Goal: Task Accomplishment & Management: Use online tool/utility

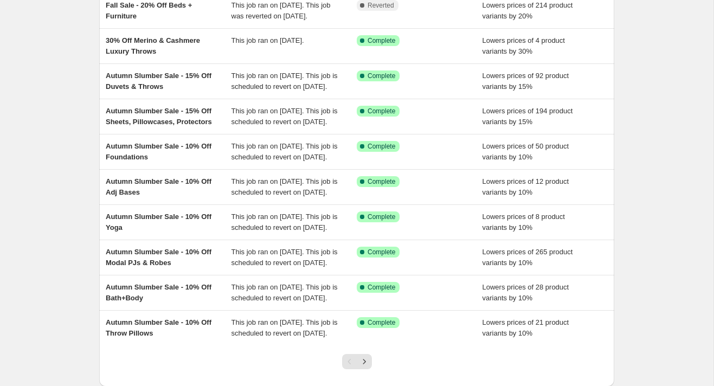
scroll to position [113, 0]
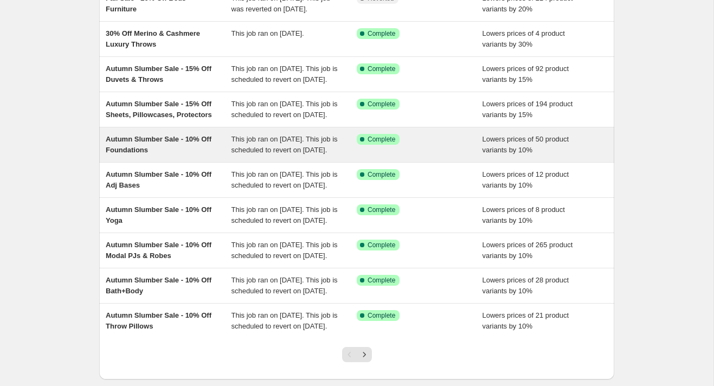
click at [147, 154] on span "Autumn Slumber Sale - 10% Off Foundations" at bounding box center [159, 144] width 106 height 19
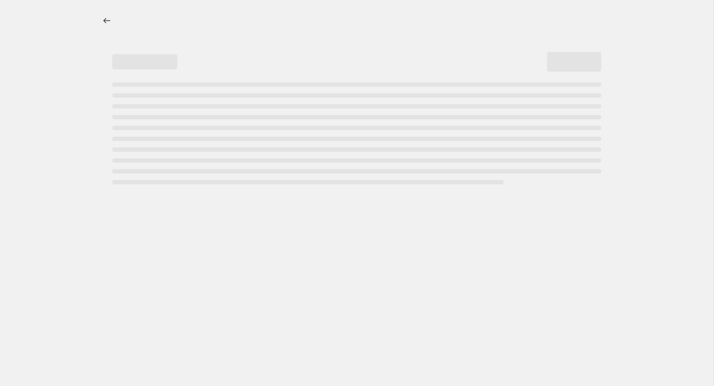
select select "percentage"
select select "product_status"
select select "product_type"
select select "title"
select select "not_equal"
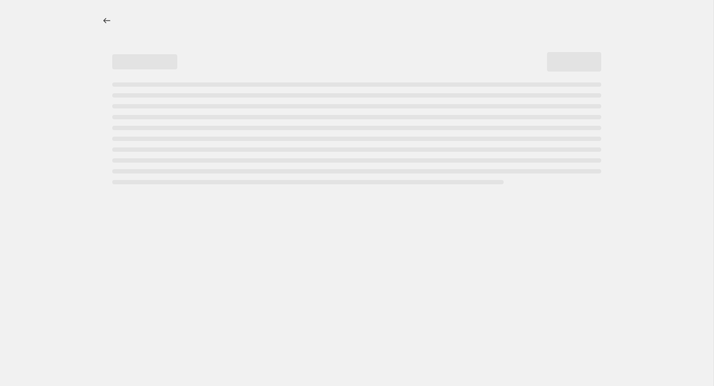
select select "not_equal"
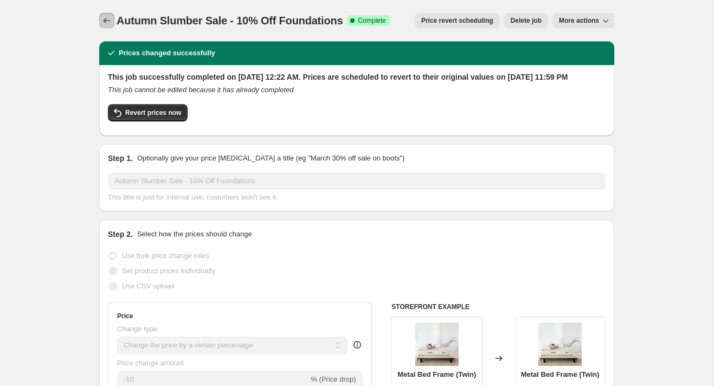
click at [108, 20] on icon "Price change jobs" at bounding box center [106, 20] width 11 height 11
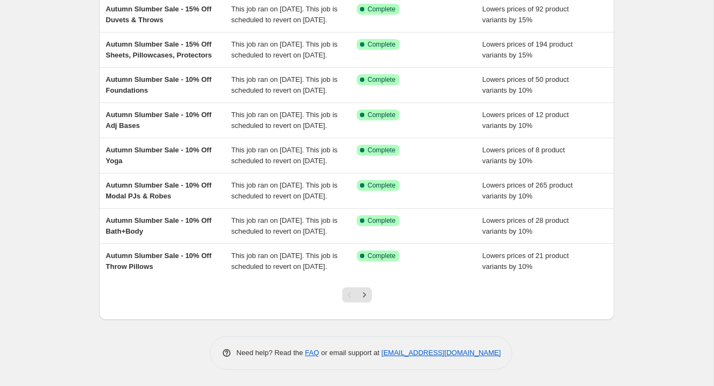
scroll to position [259, 0]
click at [363, 297] on icon "Next" at bounding box center [364, 294] width 3 height 5
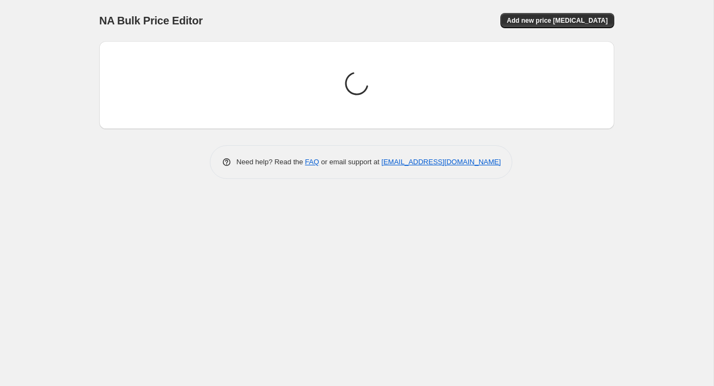
scroll to position [0, 0]
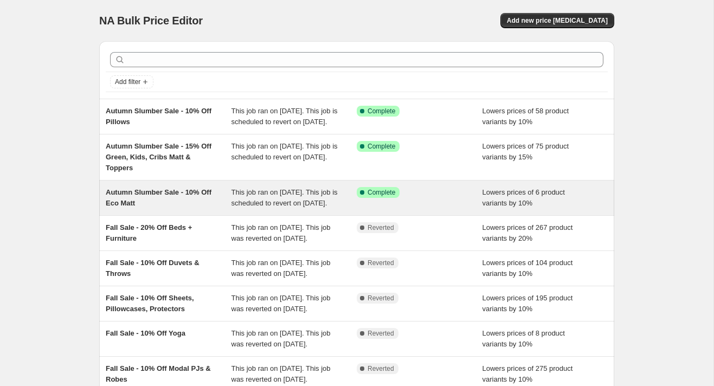
click at [193, 209] on div "Autumn Slumber Sale - 10% Off Eco Matt" at bounding box center [169, 198] width 126 height 22
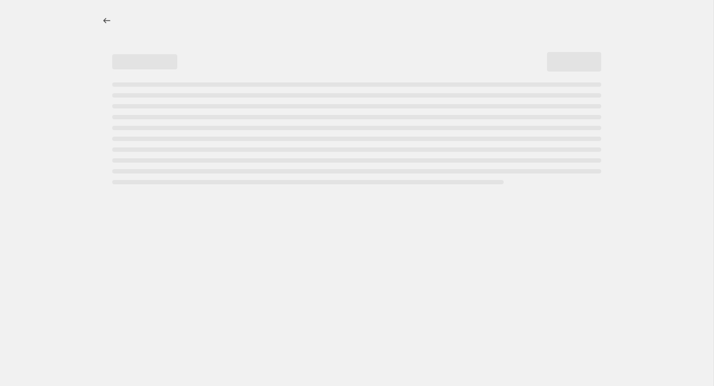
select select "percentage"
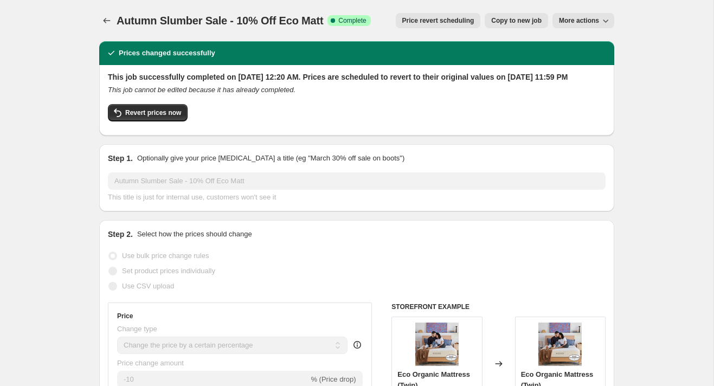
click at [571, 22] on span "More actions" at bounding box center [579, 20] width 40 height 9
click at [523, 17] on span "Copy to new job" at bounding box center [516, 20] width 50 height 9
select select "percentage"
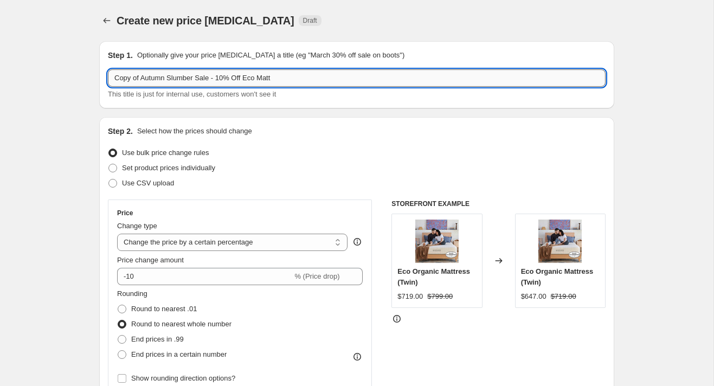
click at [167, 80] on input "Copy of Autumn Slumber Sale - 10% Off Eco Matt" at bounding box center [357, 77] width 498 height 17
drag, startPoint x: 144, startPoint y: 79, endPoint x: 54, endPoint y: 83, distance: 89.5
click at [131, 81] on input "Copy of Autumn Slumber Sale - 10% Off Eco Matt" at bounding box center [357, 77] width 498 height 17
drag, startPoint x: 143, startPoint y: 79, endPoint x: 93, endPoint y: 72, distance: 50.4
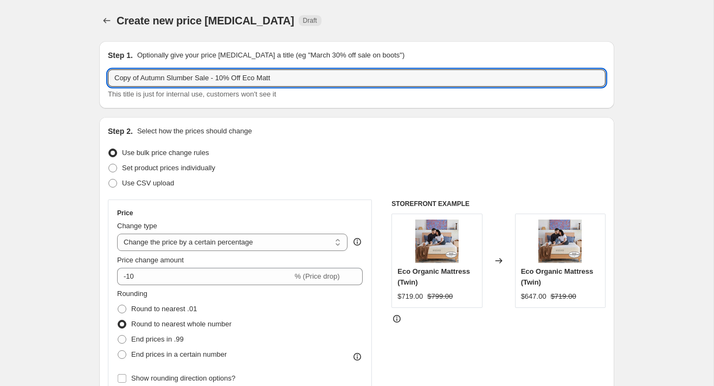
drag, startPoint x: 254, startPoint y: 79, endPoint x: 226, endPoint y: 77, distance: 27.7
click at [226, 78] on input "Autumn Slumber Sale - 10% Off Eco Matt" at bounding box center [357, 77] width 498 height 17
click at [285, 81] on input "Autumn Slumber Sale - 10% Off Eco Matt" at bounding box center [357, 77] width 498 height 17
drag, startPoint x: 254, startPoint y: 78, endPoint x: 236, endPoint y: 78, distance: 17.3
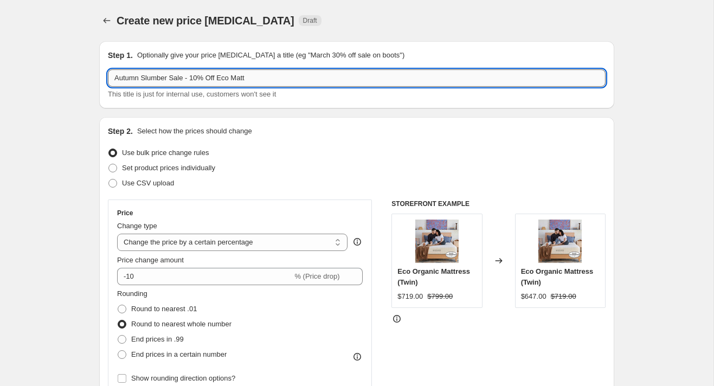
click at [236, 78] on input "Autumn Slumber Sale - 10% Off Eco Matt" at bounding box center [357, 77] width 498 height 17
type input "Autumn Slumber Sale - 10% Off Eco Bed Frame with Legs"
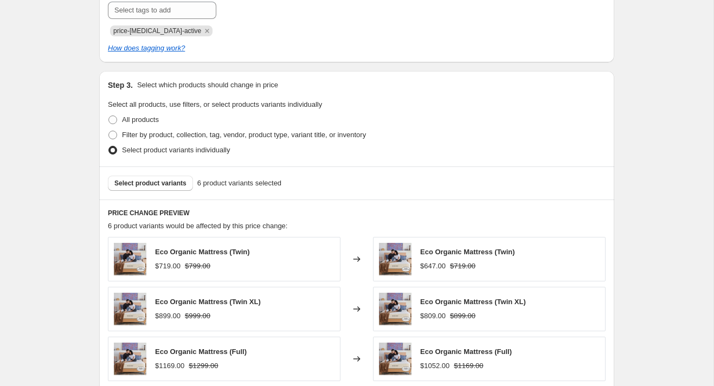
scroll to position [498, 0]
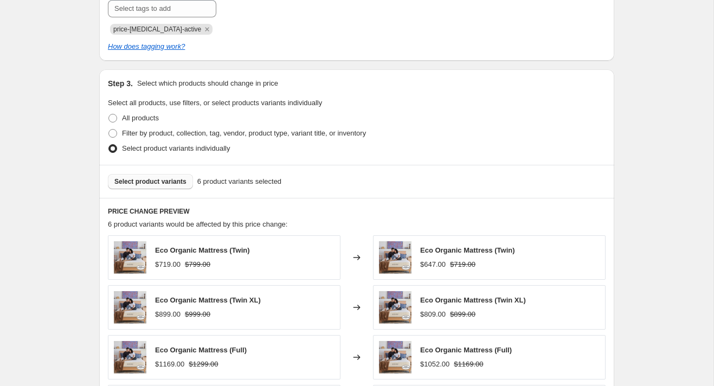
click at [152, 180] on span "Select product variants" at bounding box center [150, 181] width 72 height 9
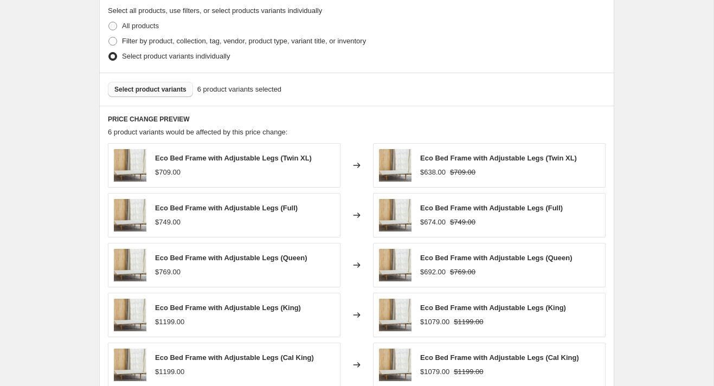
scroll to position [791, 0]
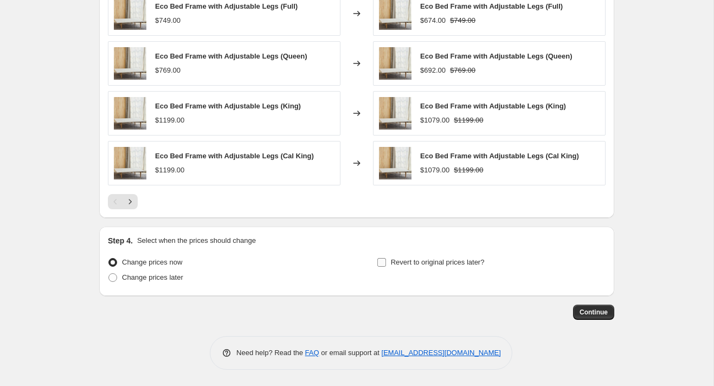
click at [384, 262] on input "Revert to original prices later?" at bounding box center [381, 262] width 9 height 9
checkbox input "true"
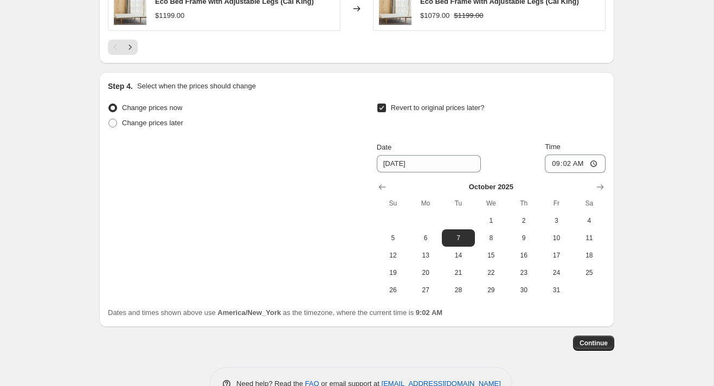
scroll to position [948, 0]
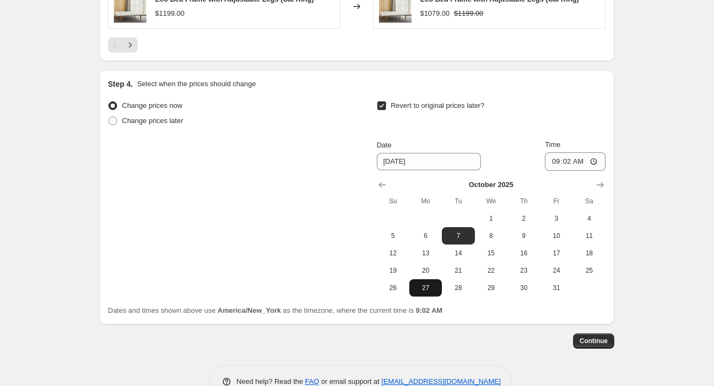
click at [426, 287] on span "27" at bounding box center [426, 287] width 24 height 9
type input "[DATE]"
click at [554, 163] on input "09:02" at bounding box center [575, 161] width 61 height 18
type input "23:59"
click at [599, 340] on span "Continue" at bounding box center [593, 341] width 28 height 9
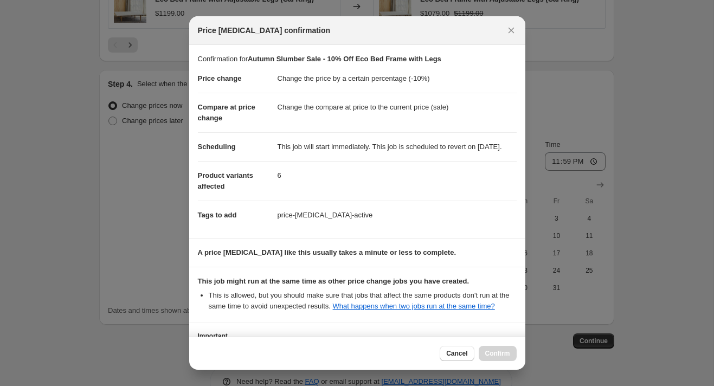
scroll to position [121, 0]
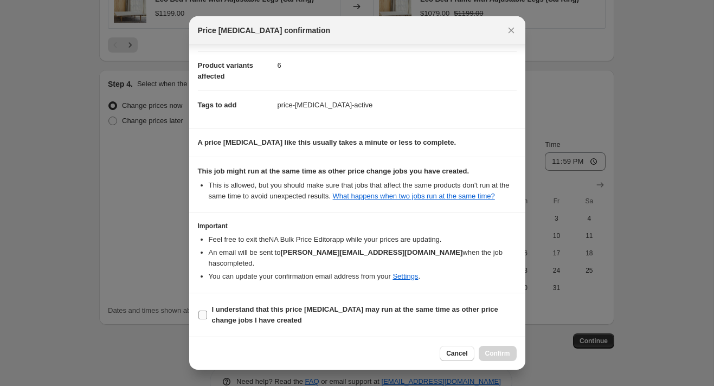
click at [205, 316] on input "I understand that this price [MEDICAL_DATA] may run at the same time as other p…" at bounding box center [202, 315] width 9 height 9
checkbox input "true"
click at [498, 354] on span "Confirm" at bounding box center [497, 353] width 25 height 9
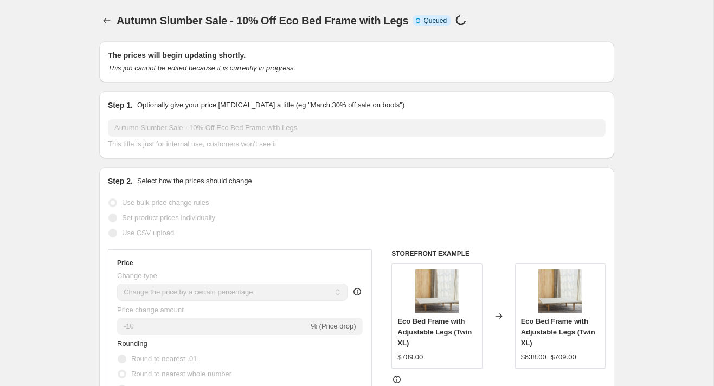
select select "percentage"
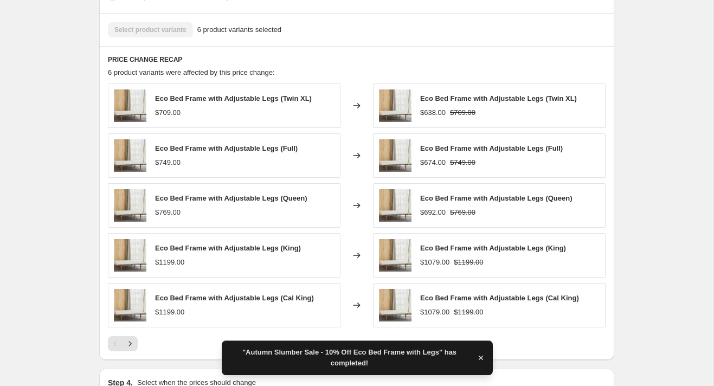
scroll to position [803, 0]
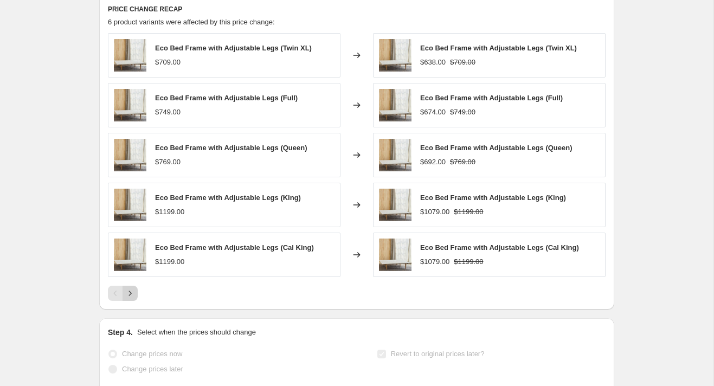
click at [134, 299] on icon "Next" at bounding box center [130, 293] width 11 height 11
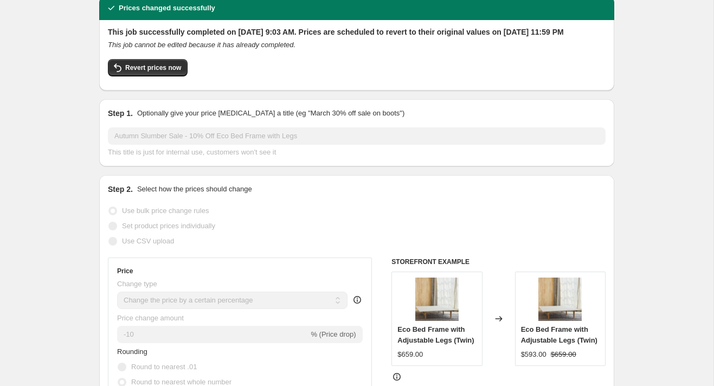
scroll to position [0, 0]
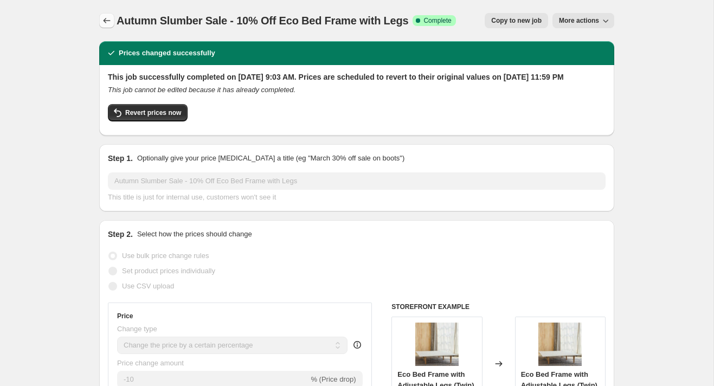
click at [105, 18] on icon "Price change jobs" at bounding box center [106, 20] width 11 height 11
